Goal: Information Seeking & Learning: Check status

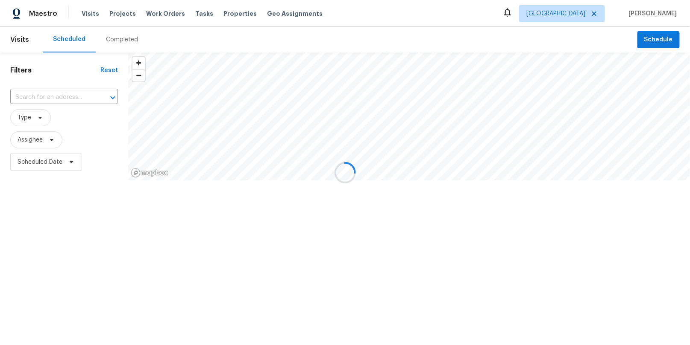
click at [123, 37] on div at bounding box center [345, 172] width 690 height 345
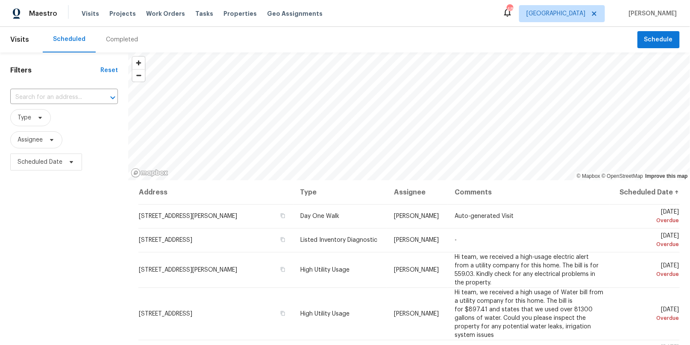
click at [116, 42] on div "Completed" at bounding box center [122, 39] width 32 height 9
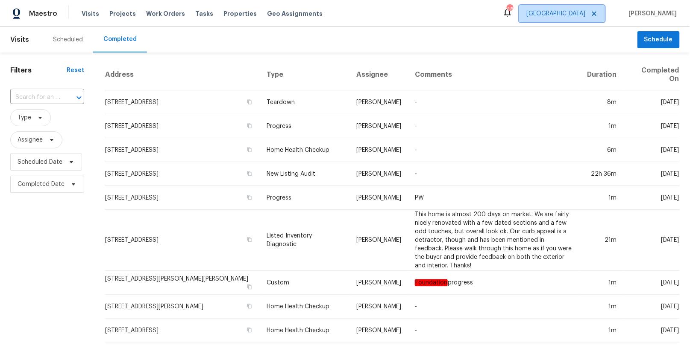
click at [585, 12] on span "[GEOGRAPHIC_DATA]" at bounding box center [555, 13] width 59 height 9
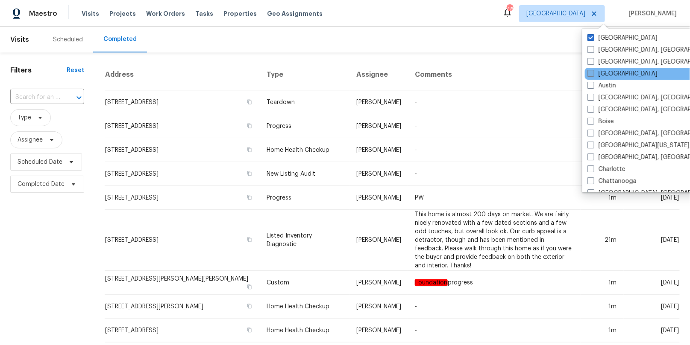
click at [605, 77] on label "[GEOGRAPHIC_DATA]" at bounding box center [622, 74] width 70 height 9
click at [593, 75] on input "[GEOGRAPHIC_DATA]" at bounding box center [590, 73] width 6 height 6
checkbox input "true"
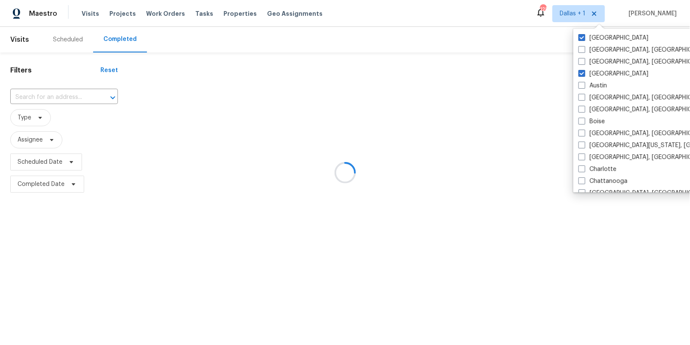
click at [58, 88] on div at bounding box center [345, 172] width 690 height 345
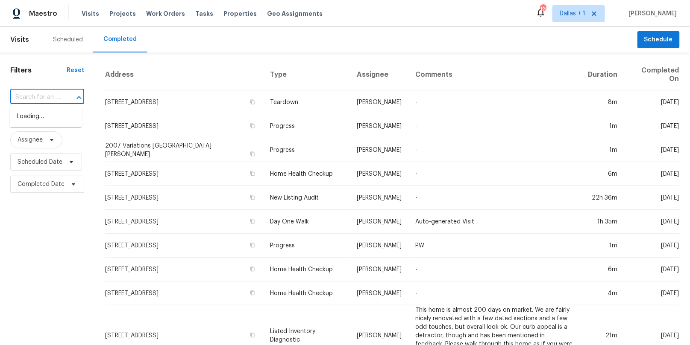
click at [57, 98] on input "text" at bounding box center [35, 97] width 50 height 13
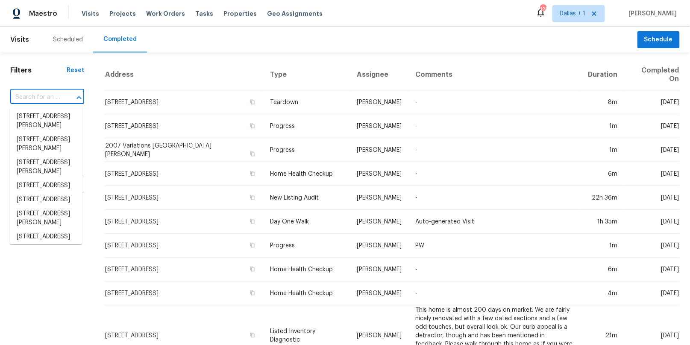
paste input "[STREET_ADDRESS][PERSON_NAME]"
type input "[STREET_ADDRESS][PERSON_NAME]"
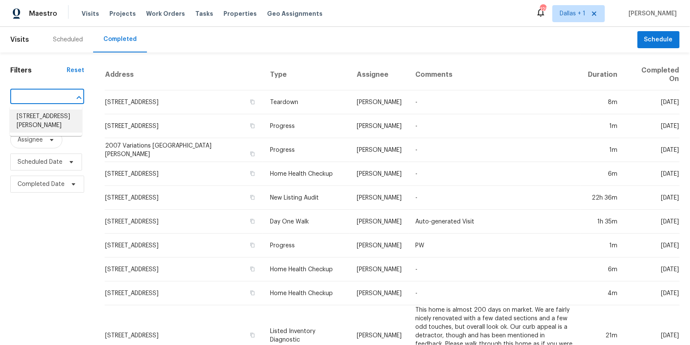
click at [54, 123] on li "[STREET_ADDRESS][PERSON_NAME]" at bounding box center [46, 121] width 72 height 23
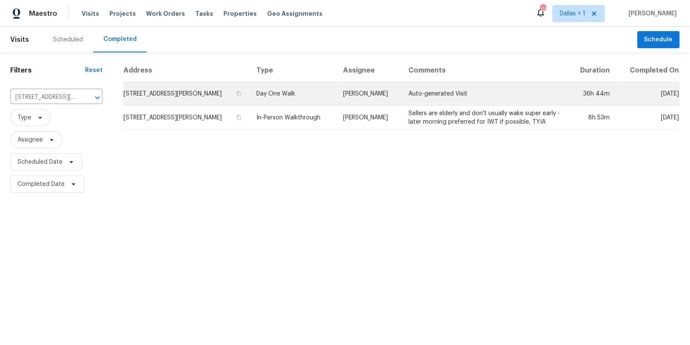
click at [277, 94] on td "Day One Walk" at bounding box center [292, 94] width 87 height 24
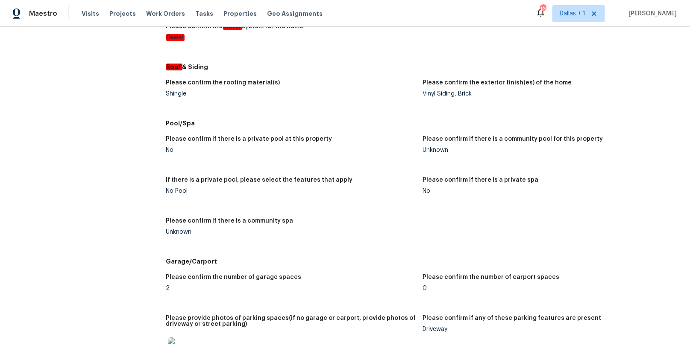
scroll to position [1276, 0]
